Goal: Task Accomplishment & Management: Manage account settings

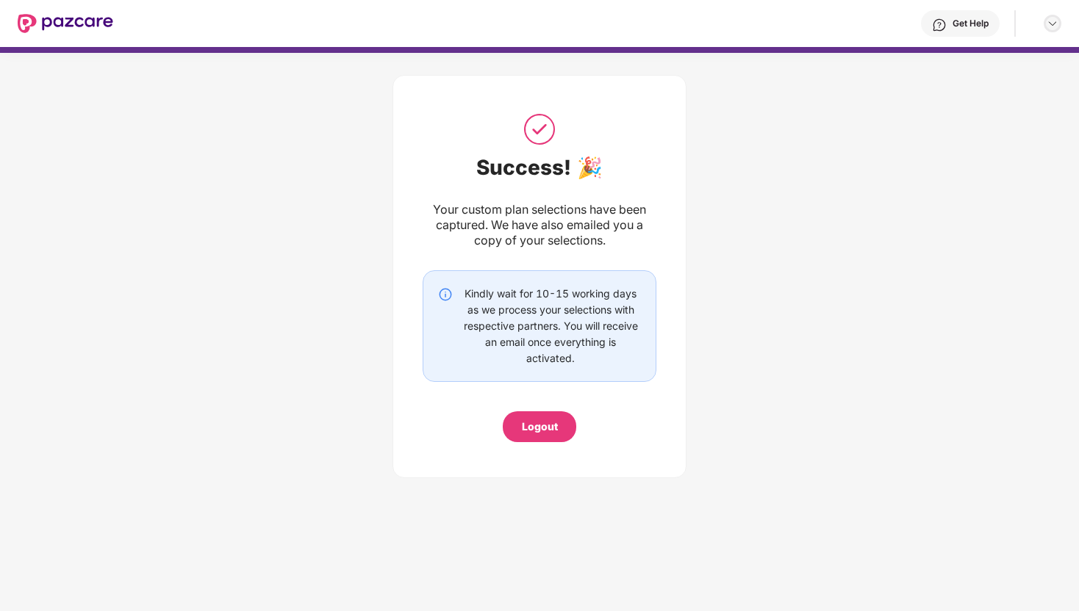
click at [1054, 18] on img at bounding box center [1052, 24] width 12 height 12
click at [842, 137] on div "Success! 🎉 Your custom plan selections have been captured. We have also emailed…" at bounding box center [539, 273] width 1079 height 440
click at [1041, 21] on div at bounding box center [1045, 24] width 31 height 18
click at [1059, 21] on div at bounding box center [1052, 24] width 18 height 18
click at [947, 57] on div "Logout" at bounding box center [983, 58] width 191 height 29
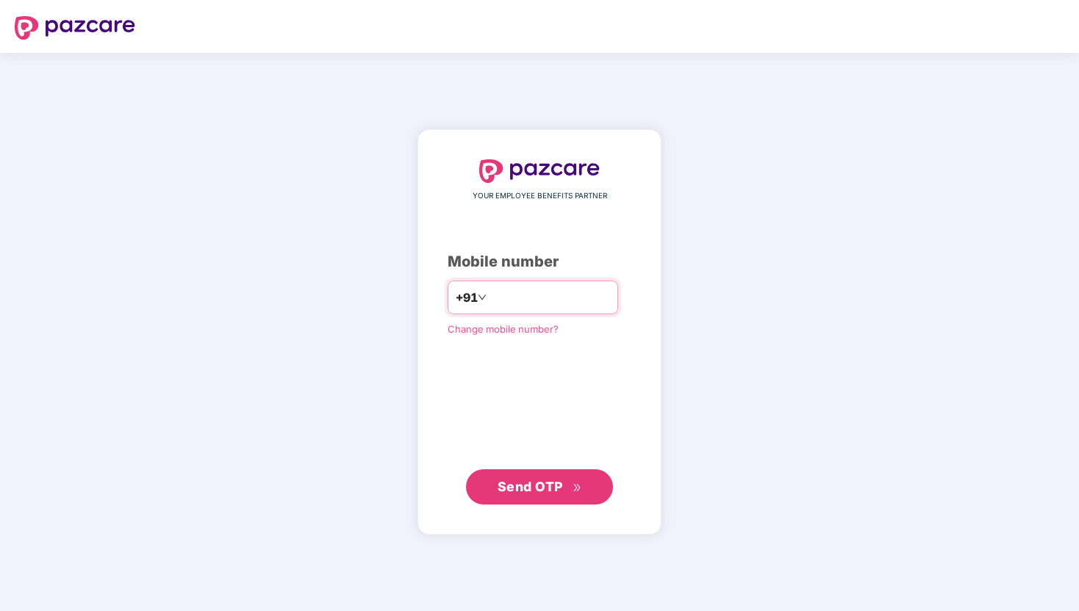
click at [515, 301] on input "number" at bounding box center [549, 298] width 121 height 24
type input "**********"
click at [559, 491] on span "Send OTP" at bounding box center [529, 486] width 65 height 15
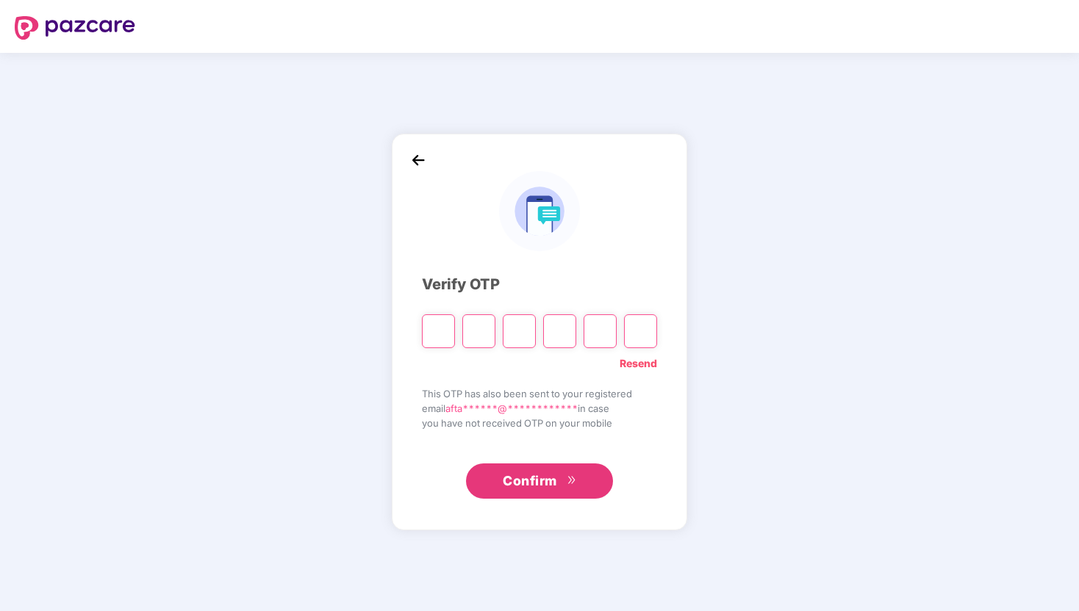
type input "*"
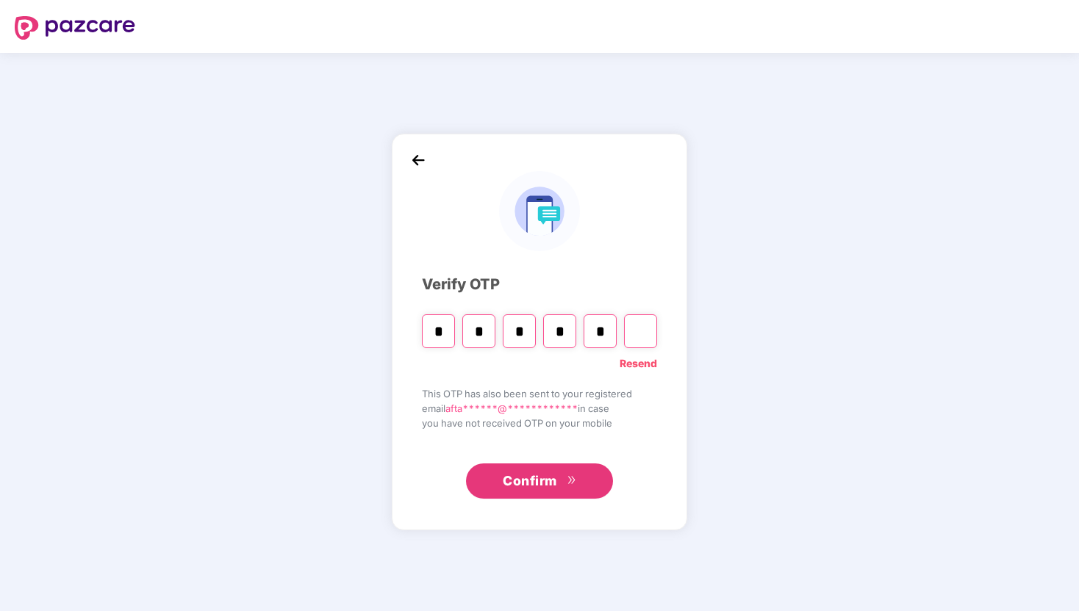
type input "*"
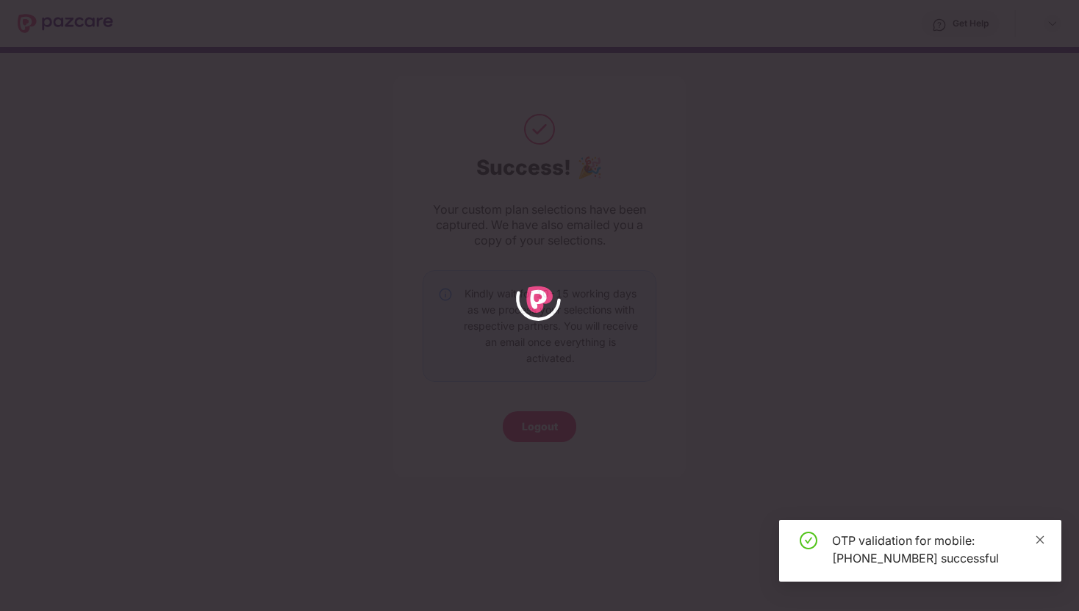
click at [1043, 537] on icon "close" at bounding box center [1040, 540] width 10 height 10
